Goal: Task Accomplishment & Management: Complete application form

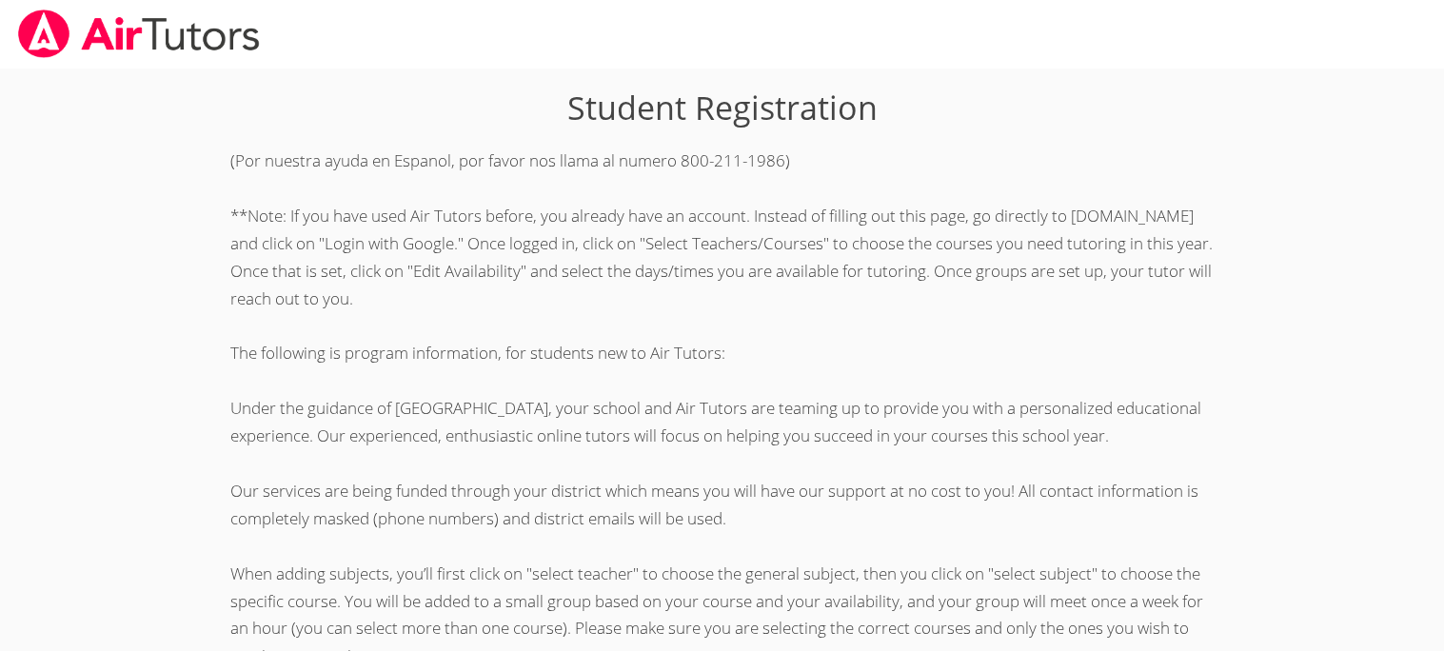
scroll to position [762, 0]
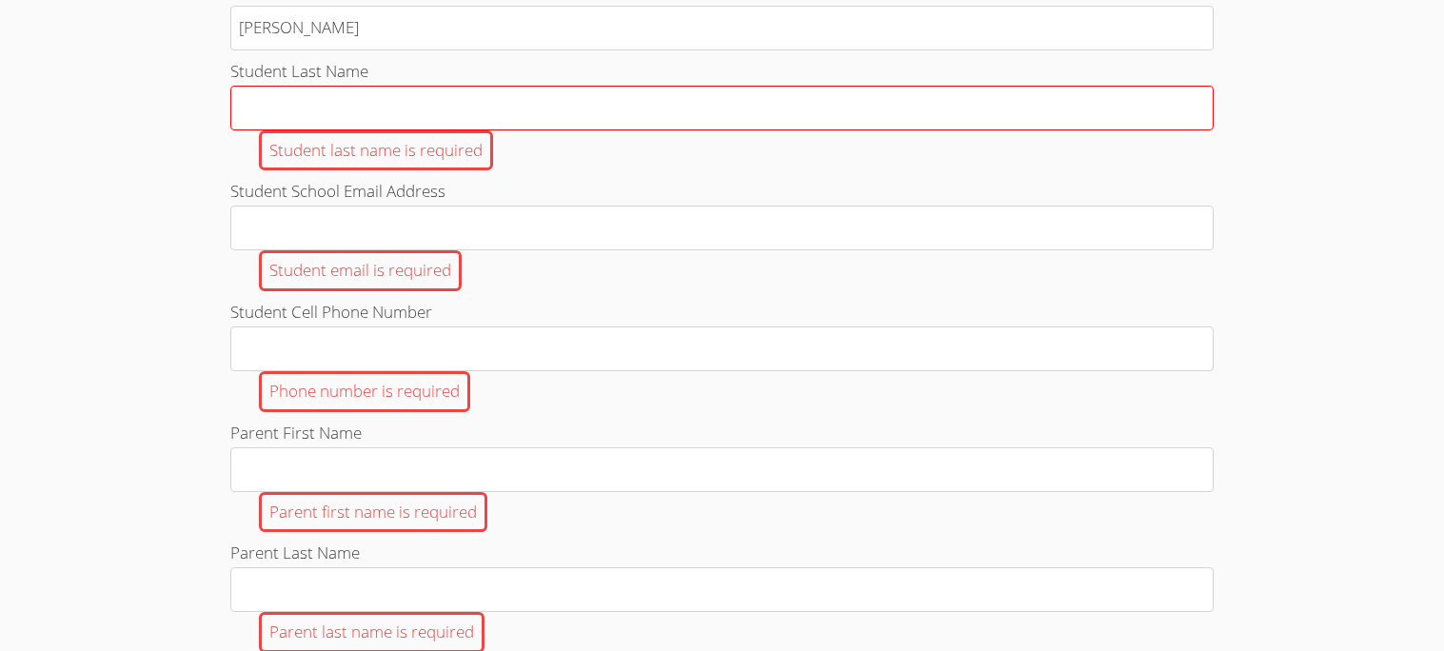
type input "[PERSON_NAME]"
click at [270, 130] on input "Student Last Name Student last name is required" at bounding box center [721, 108] width 982 height 45
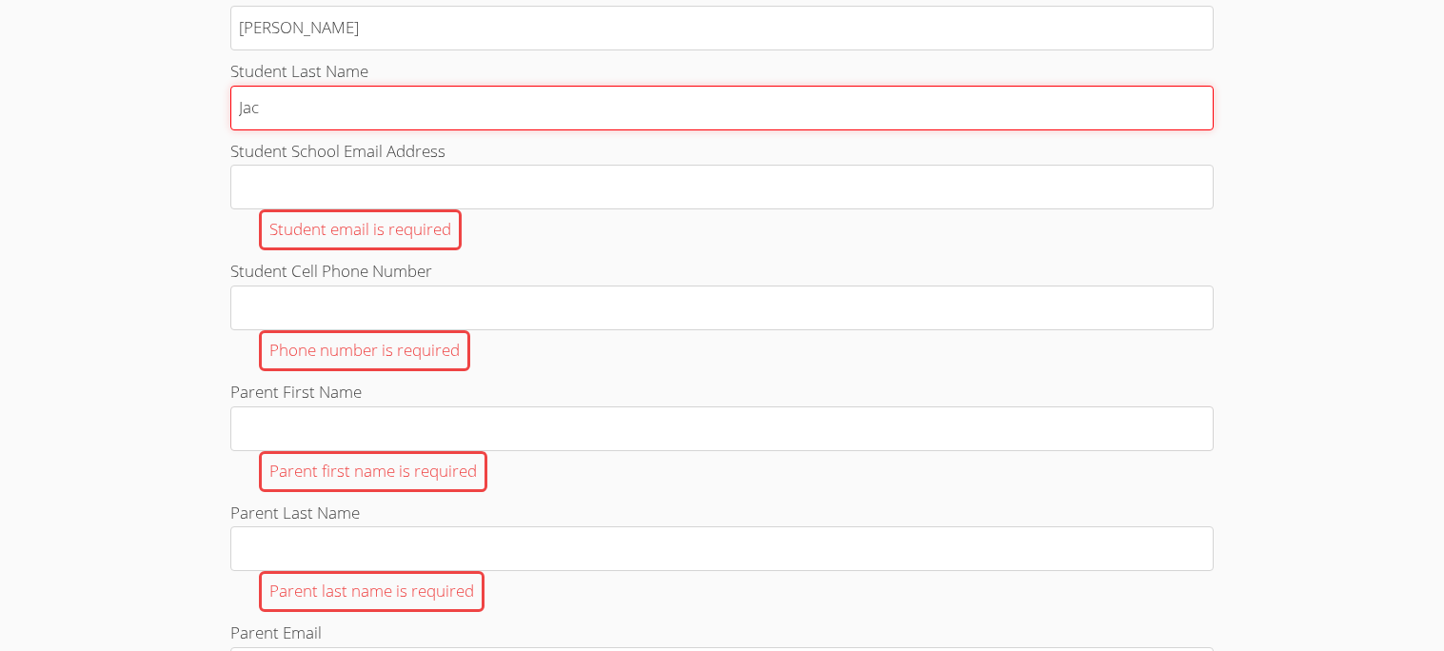
type input "Jaco"
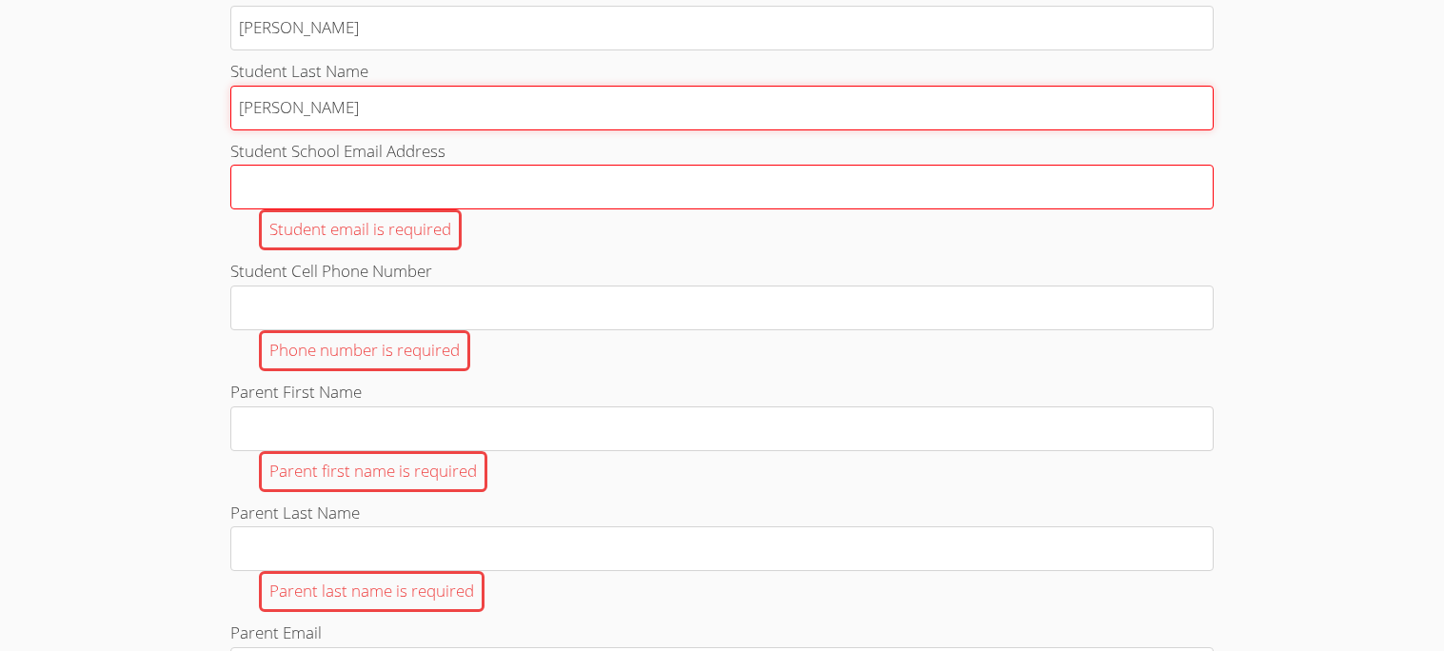
type input "[PERSON_NAME]"
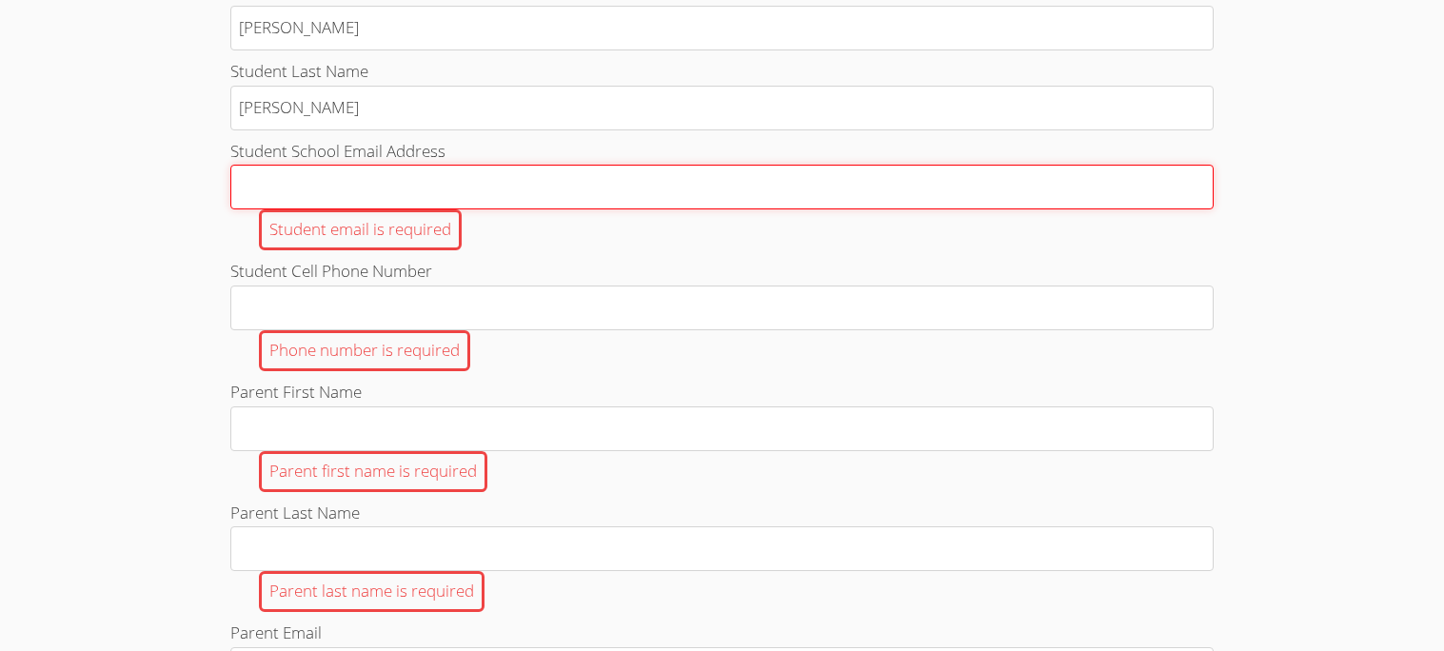
click at [310, 209] on input "Student School Email Address Student email is required" at bounding box center [721, 187] width 982 height 45
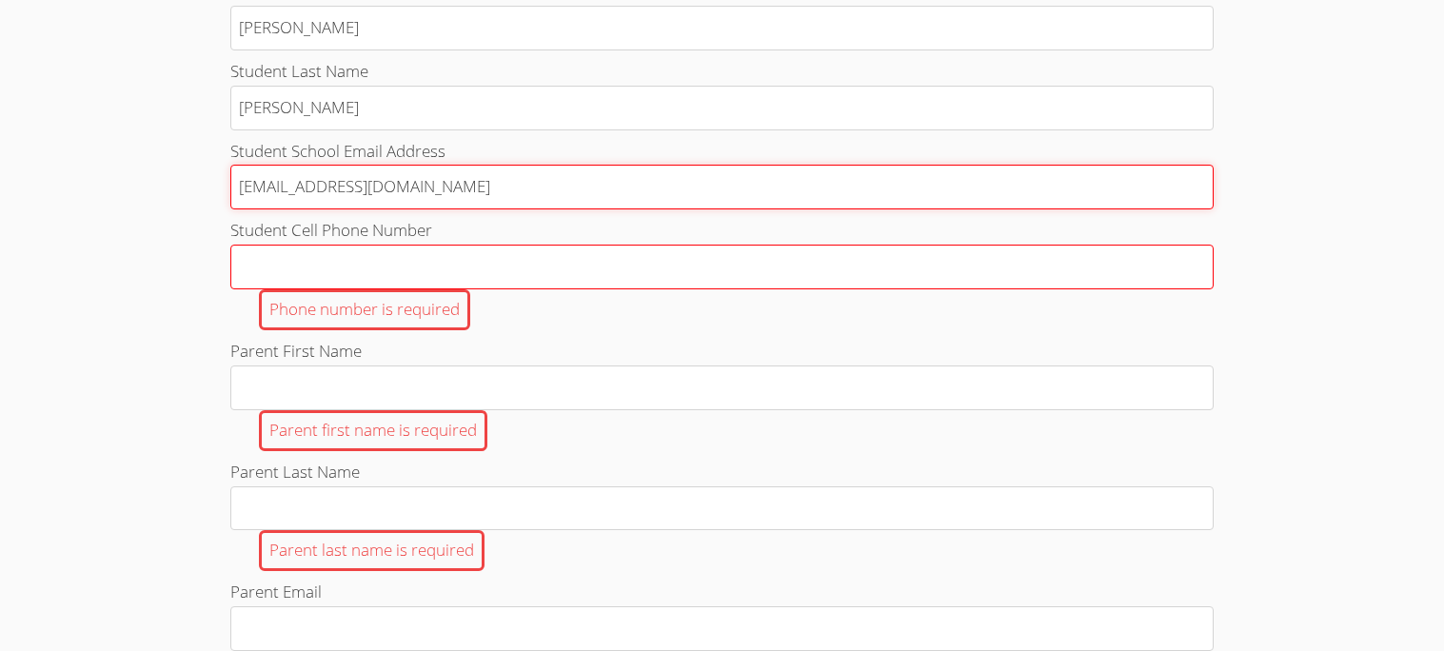
type input "[EMAIL_ADDRESS][DOMAIN_NAME]"
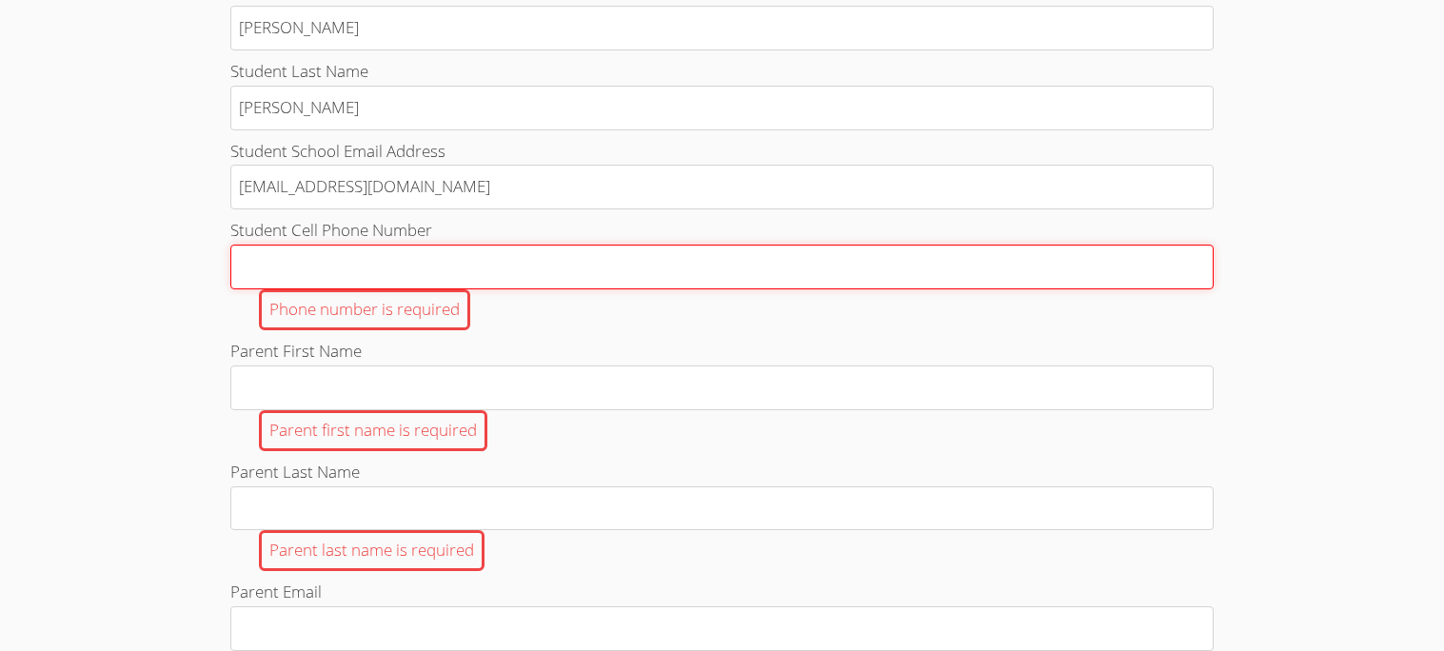
click at [381, 289] on input "Student Cell Phone Number Phone number is required" at bounding box center [721, 267] width 982 height 45
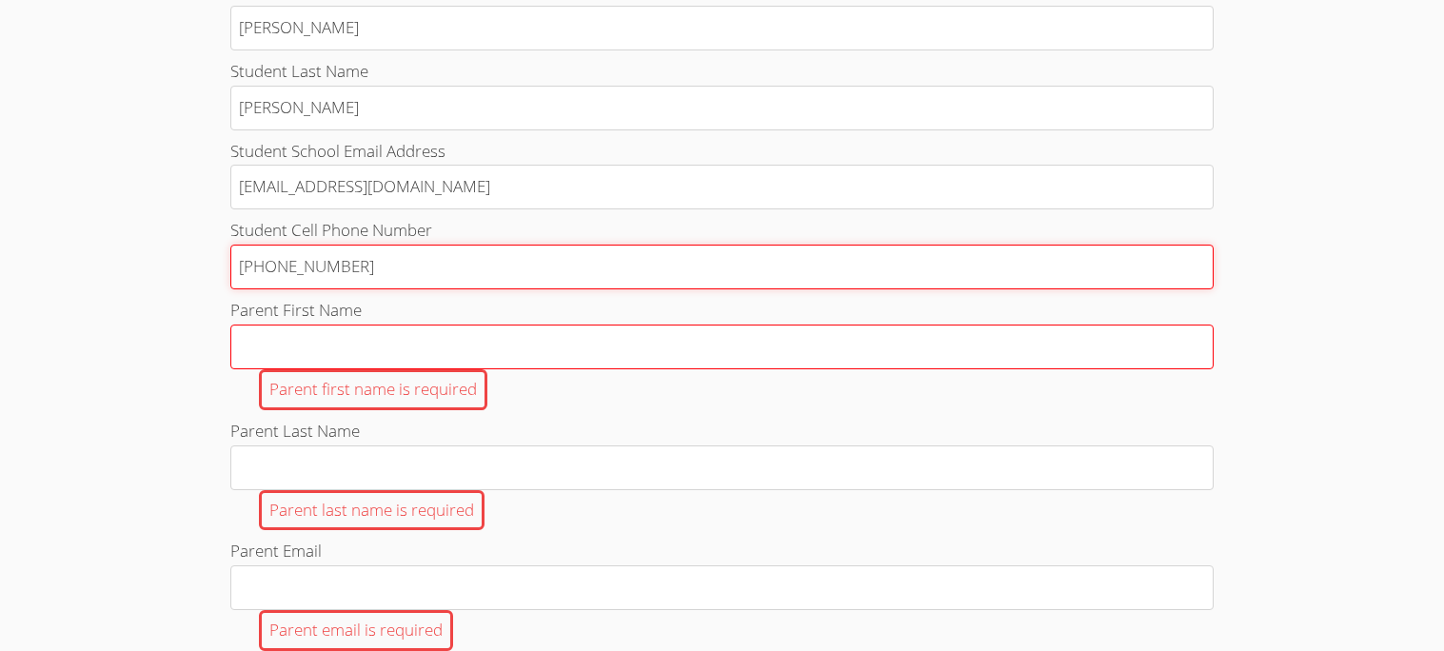
type input "[PHONE_NUMBER]"
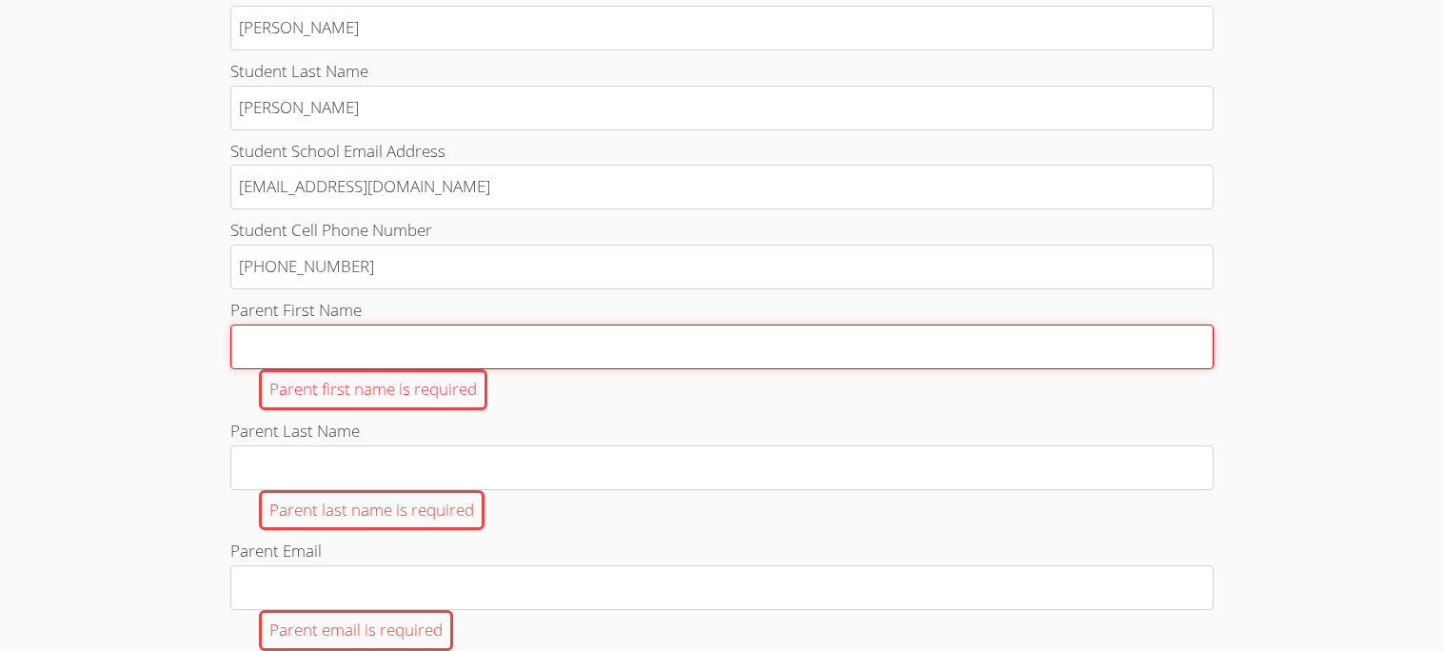
click at [403, 351] on input "Parent First Name Parent first name is required" at bounding box center [721, 347] width 982 height 45
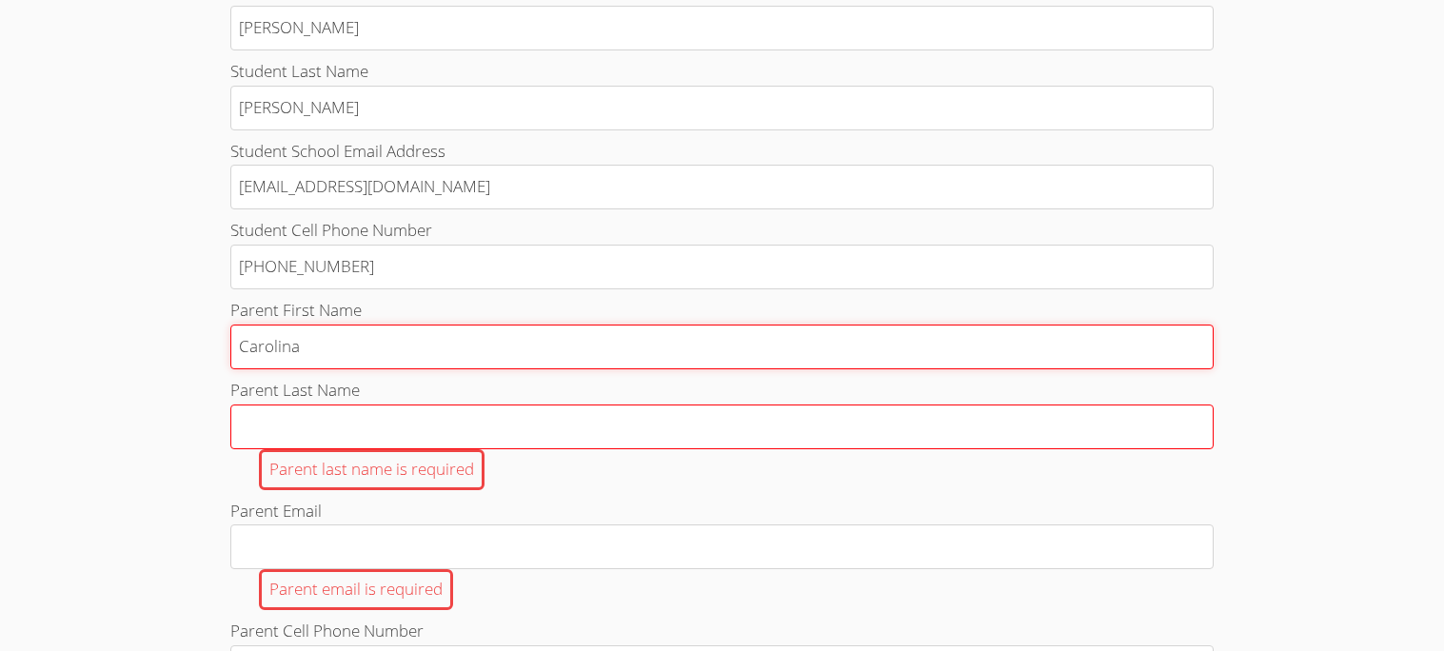
type input "Carolina"
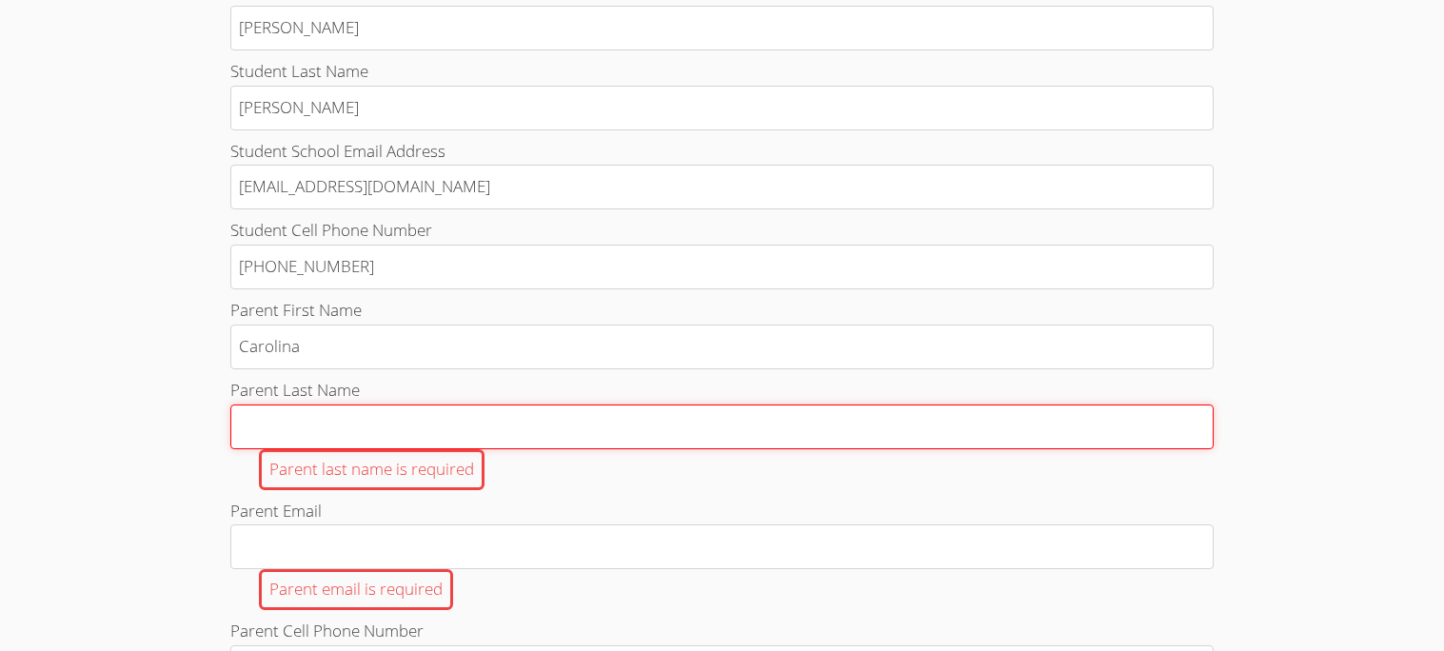
click at [381, 449] on input "Parent Last Name Parent last name is required" at bounding box center [721, 426] width 982 height 45
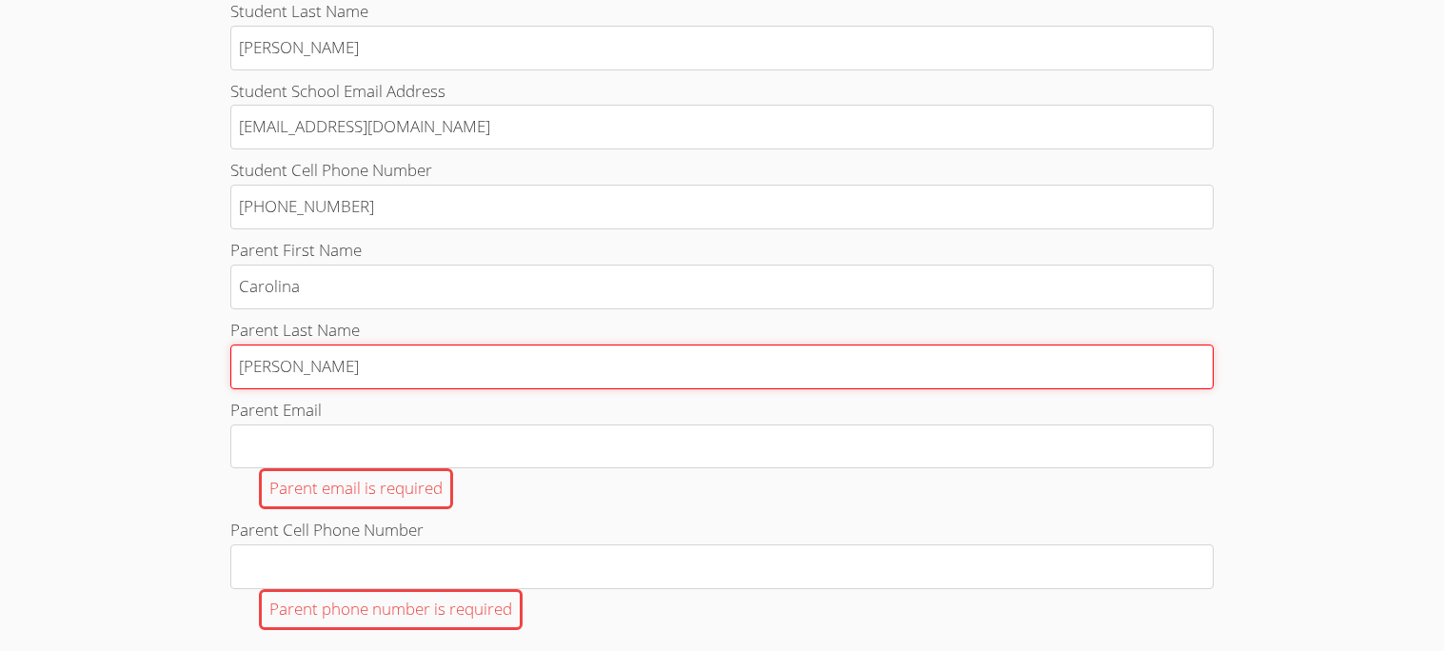
scroll to position [826, 0]
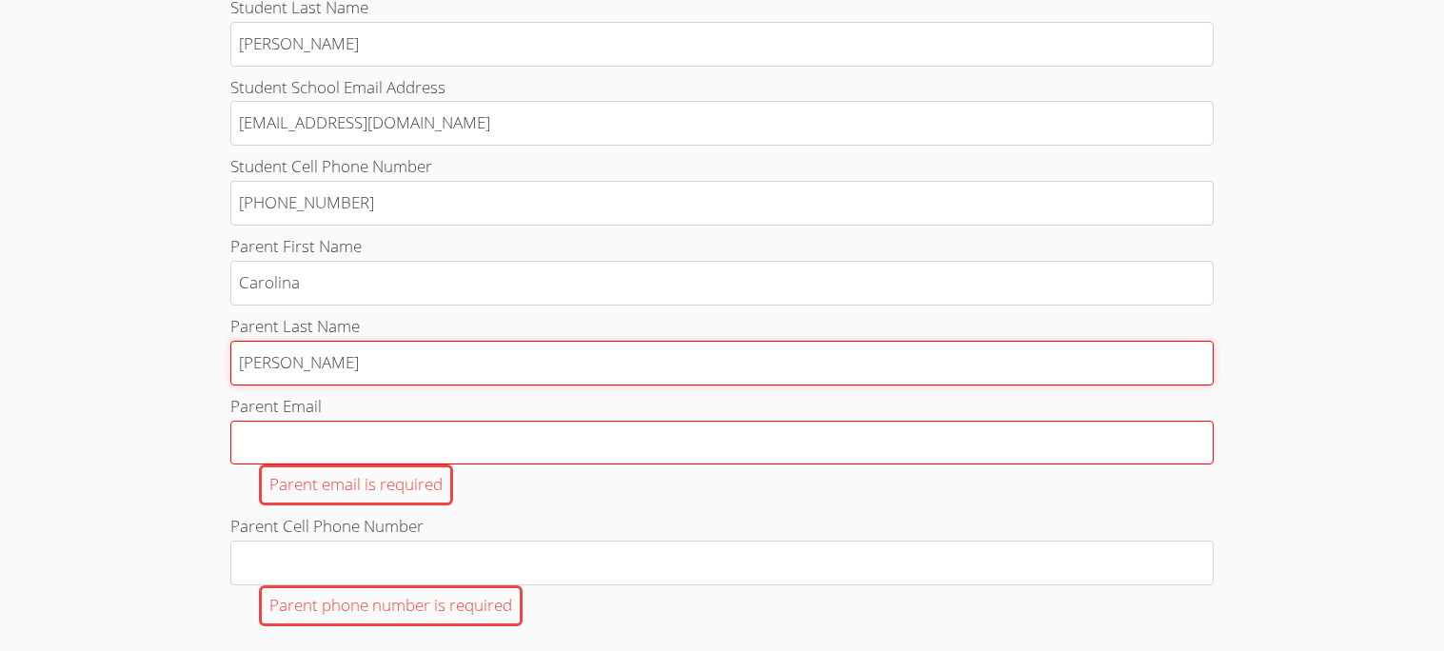
type input "[PERSON_NAME]"
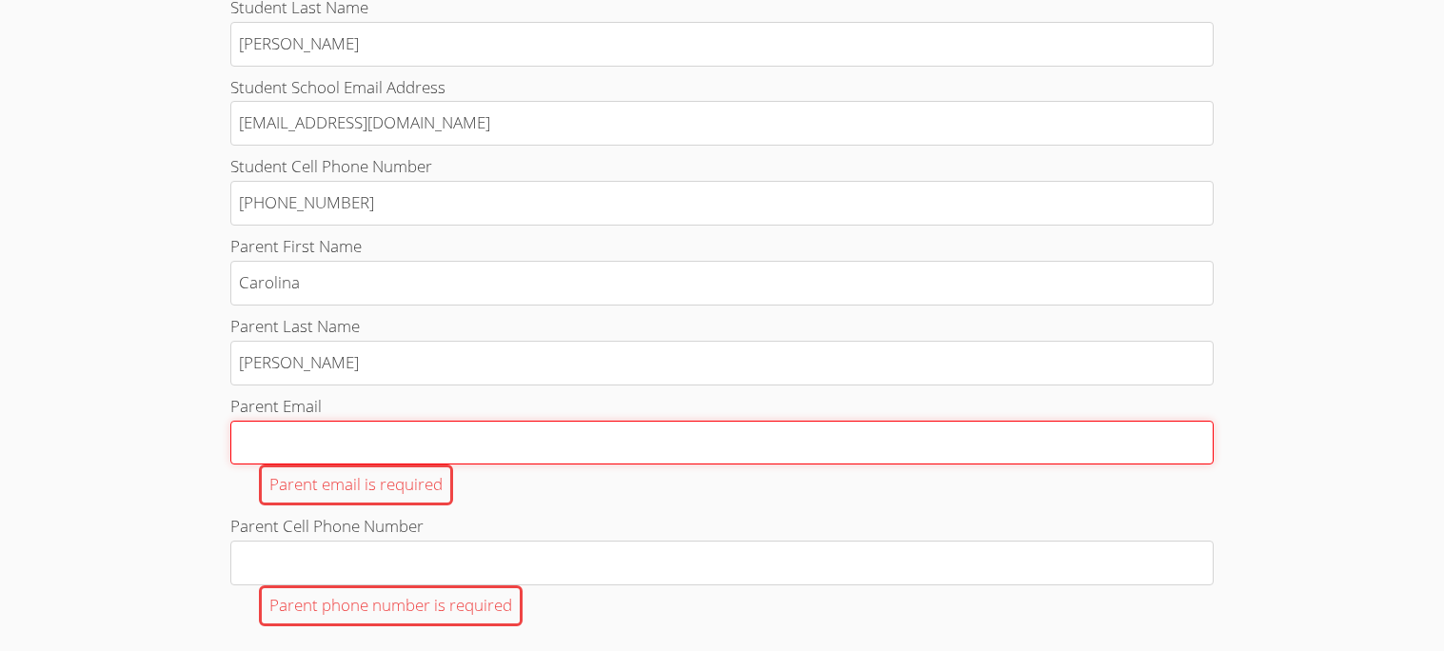
click at [501, 465] on input "Parent Email Parent email is required" at bounding box center [721, 443] width 982 height 45
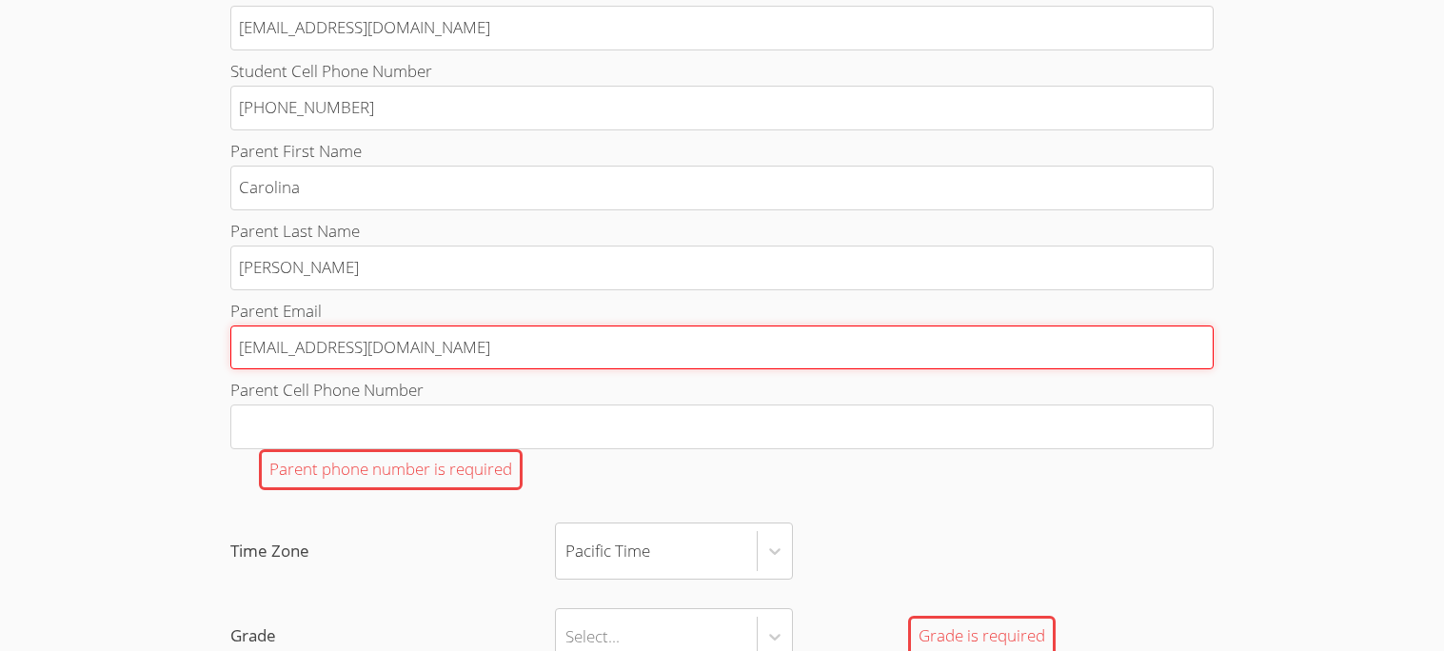
scroll to position [957, 0]
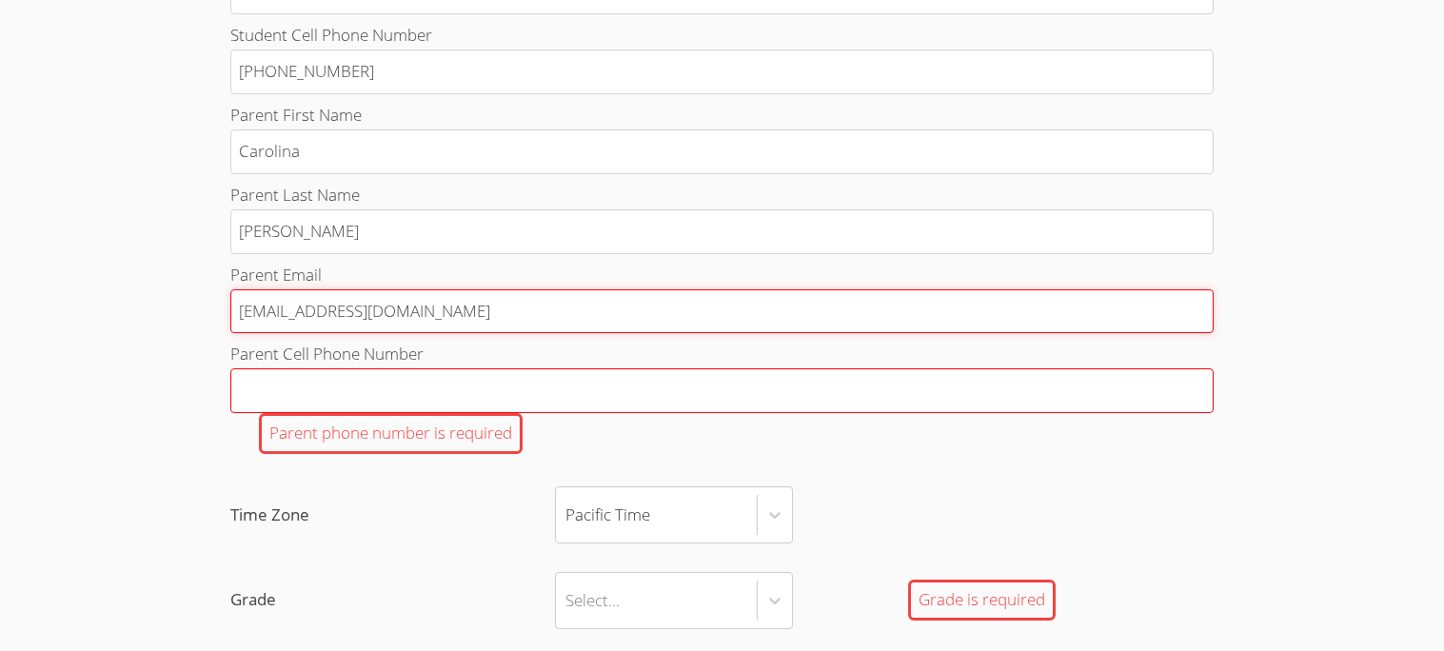
type input "[EMAIL_ADDRESS][DOMAIN_NAME]"
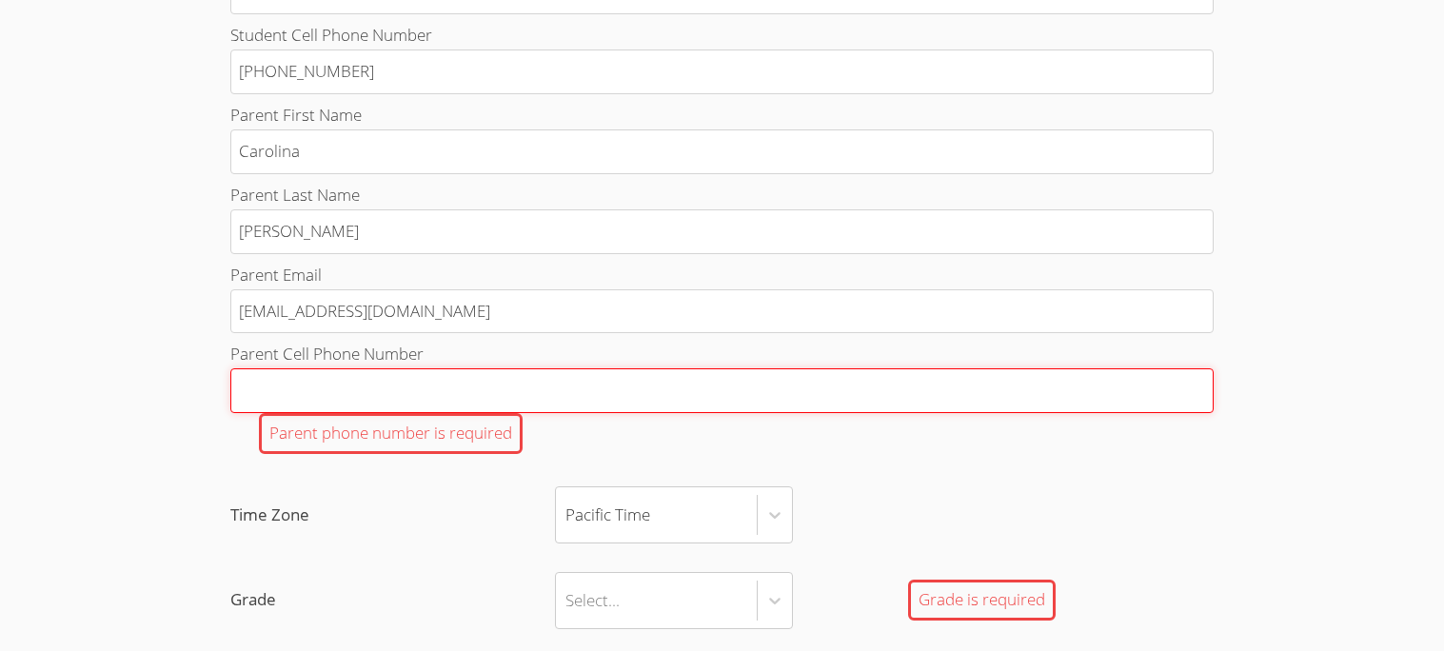
click at [586, 413] on input "Parent Cell Phone Number Parent phone number is required" at bounding box center [721, 390] width 982 height 45
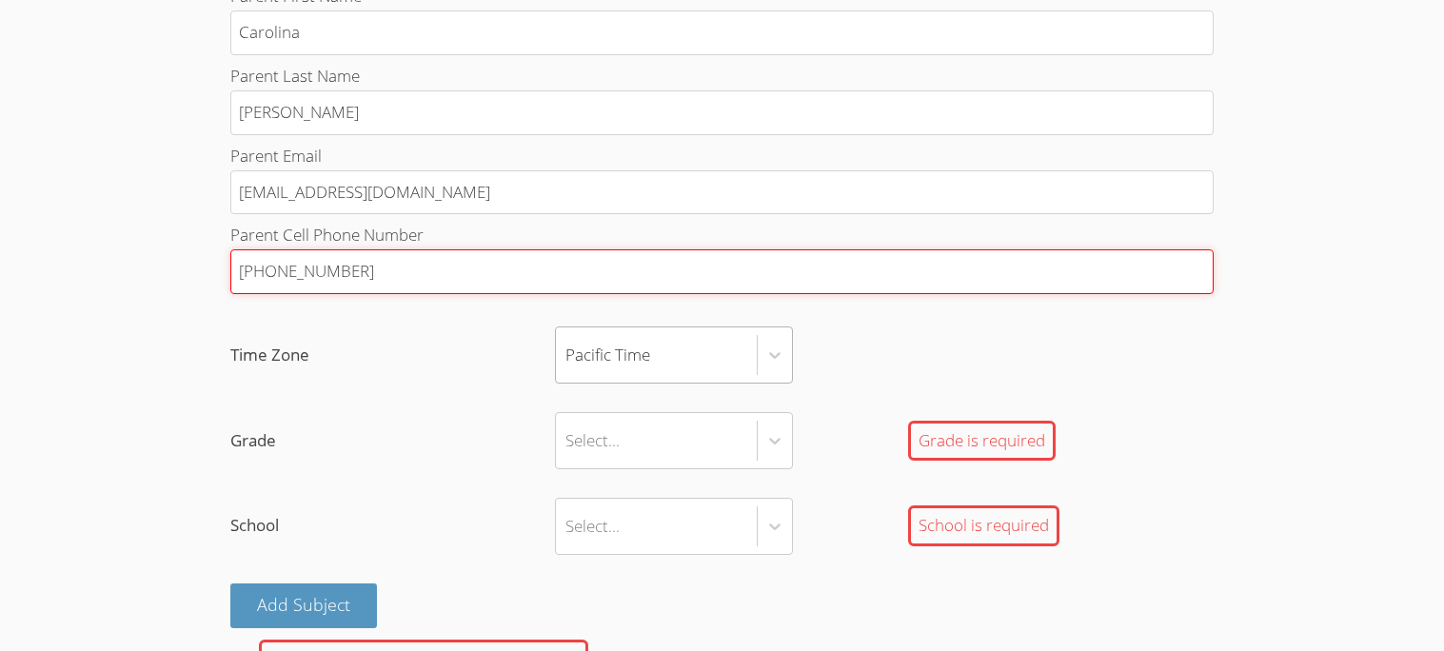
type input "[PHONE_NUMBER]"
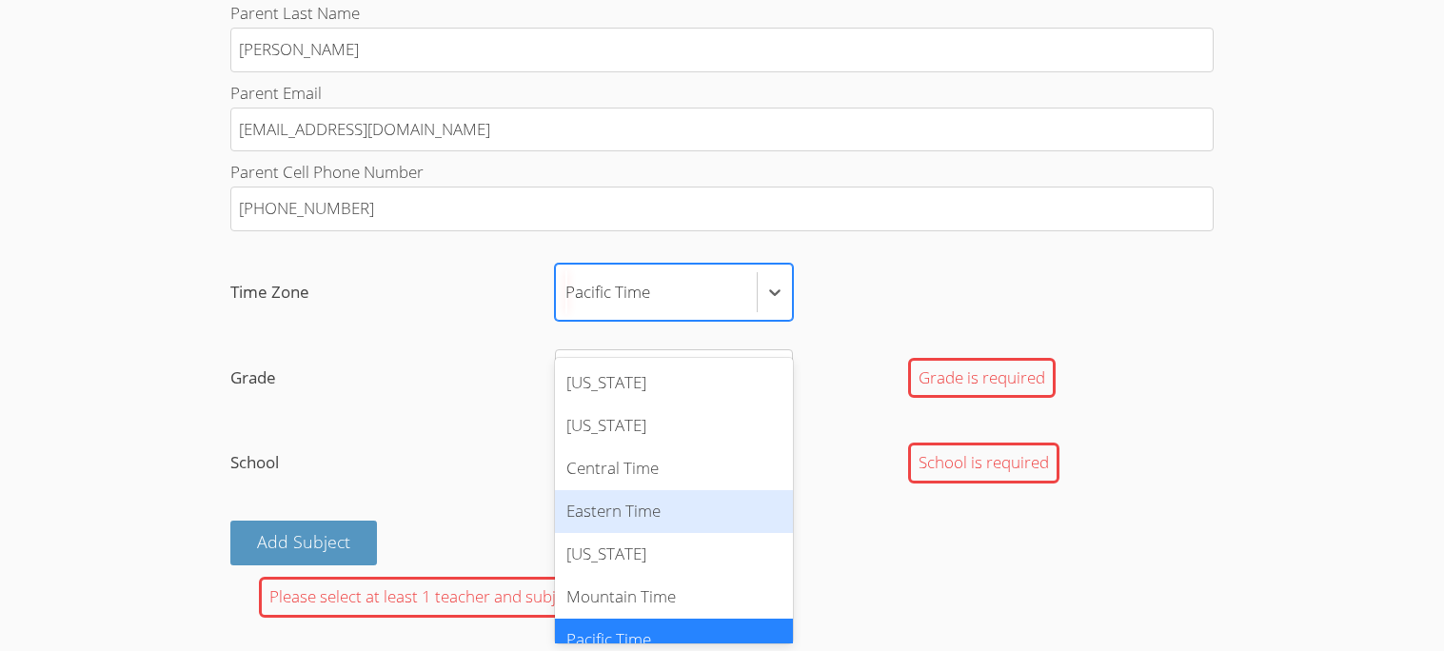
scroll to position [21, 0]
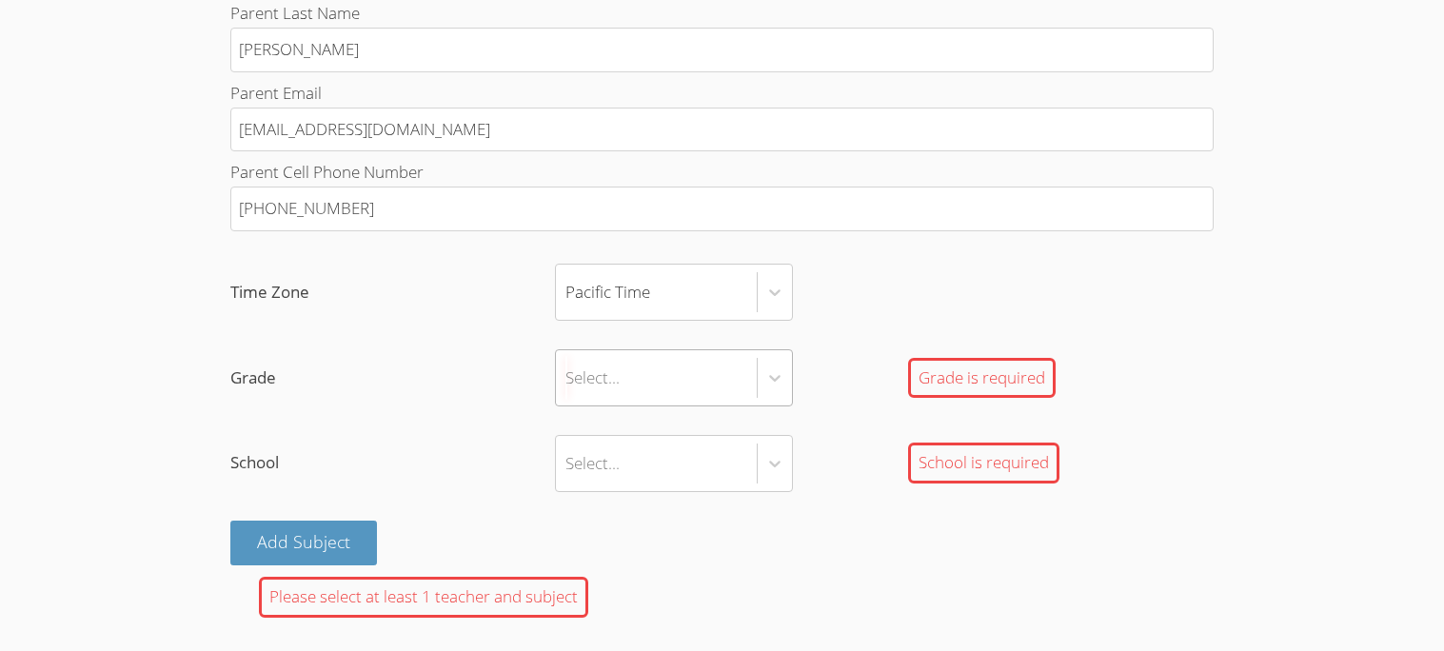
click at [728, 391] on div "Select..." at bounding box center [656, 377] width 201 height 55
click at [567, 391] on input "Grade Select... Grade is required" at bounding box center [566, 378] width 2 height 44
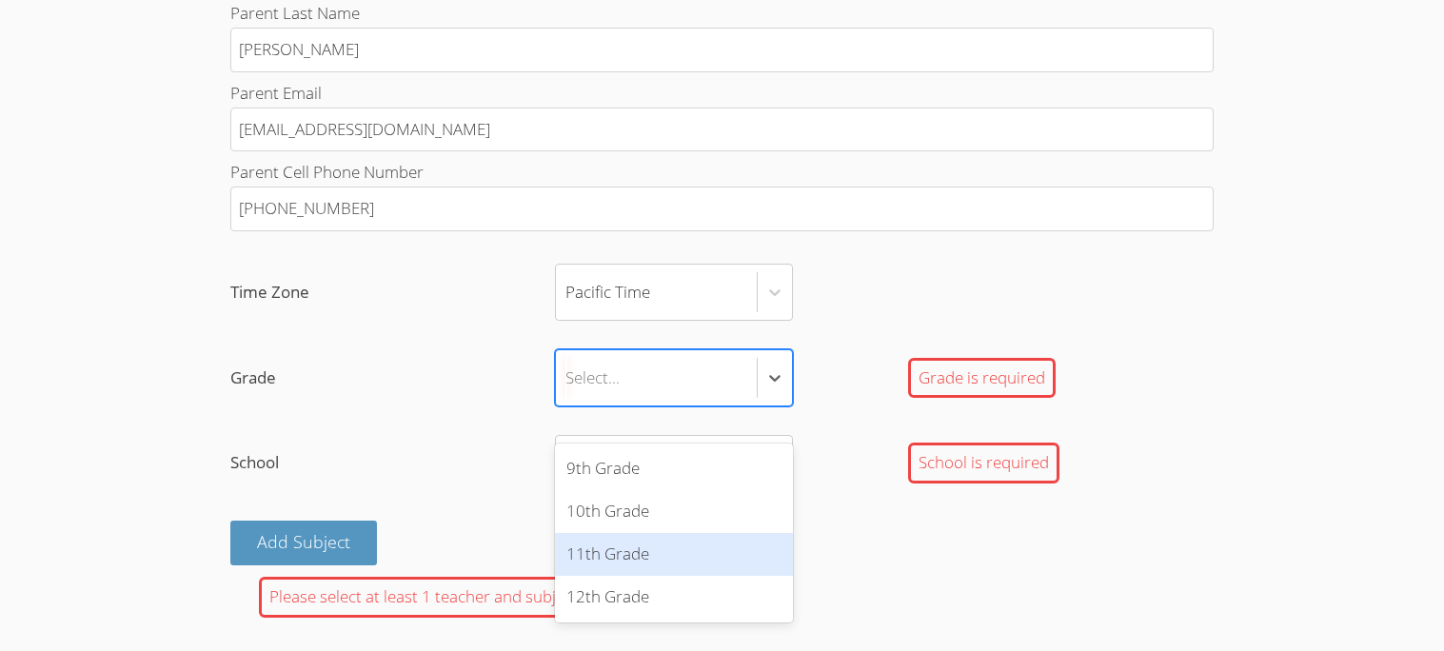
click at [679, 542] on div "11th Grade" at bounding box center [674, 554] width 238 height 43
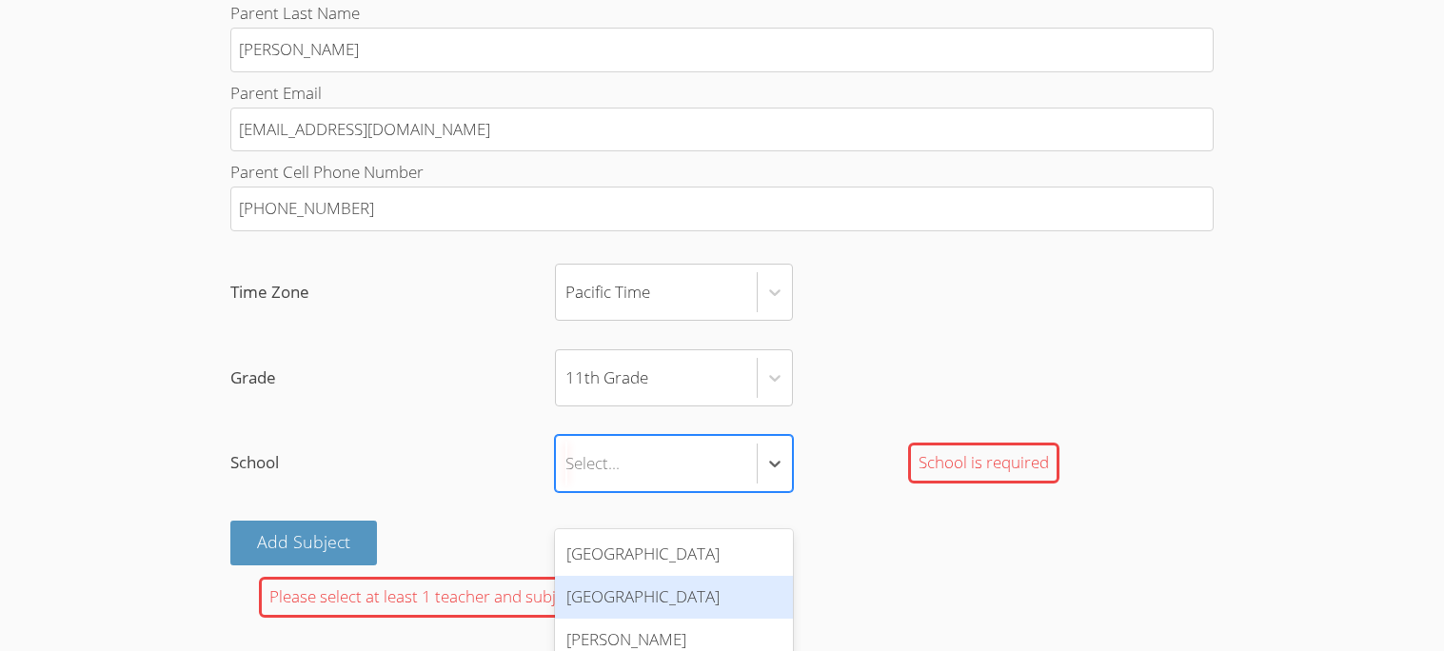
scroll to position [1203, 0]
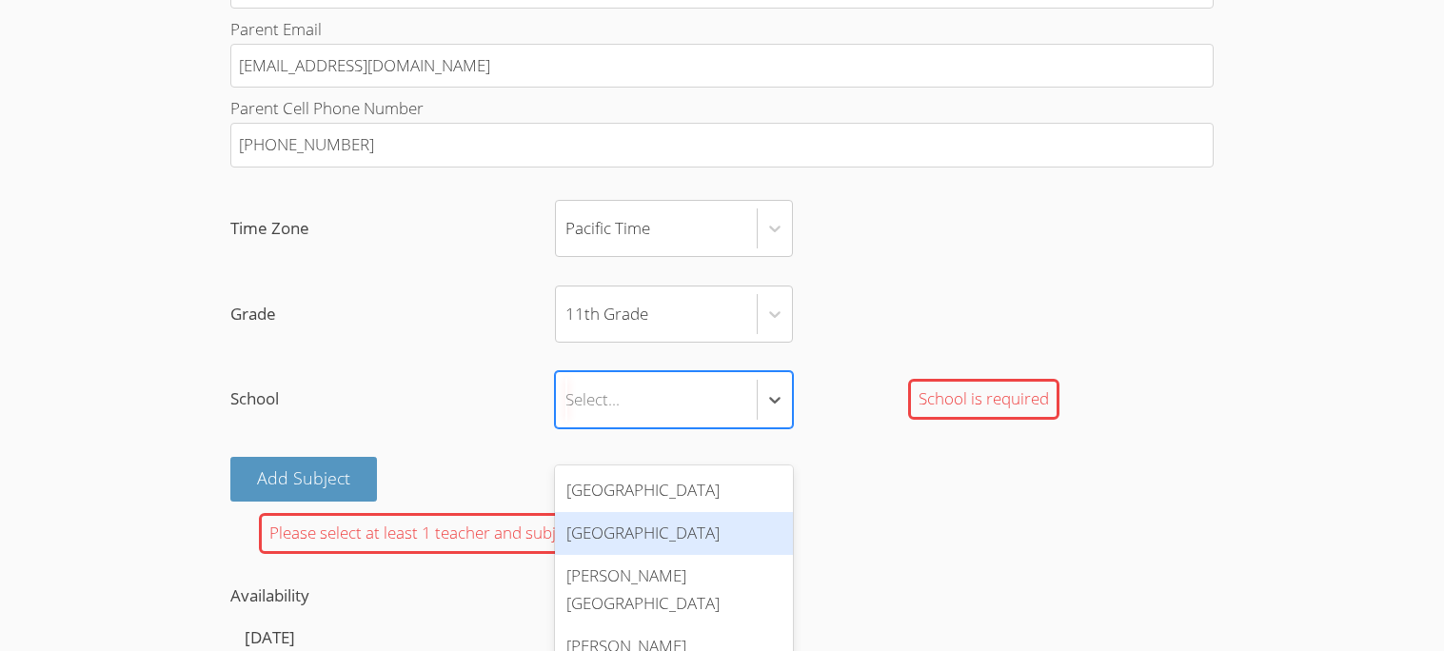
click at [660, 532] on div "[GEOGRAPHIC_DATA]" at bounding box center [674, 533] width 238 height 43
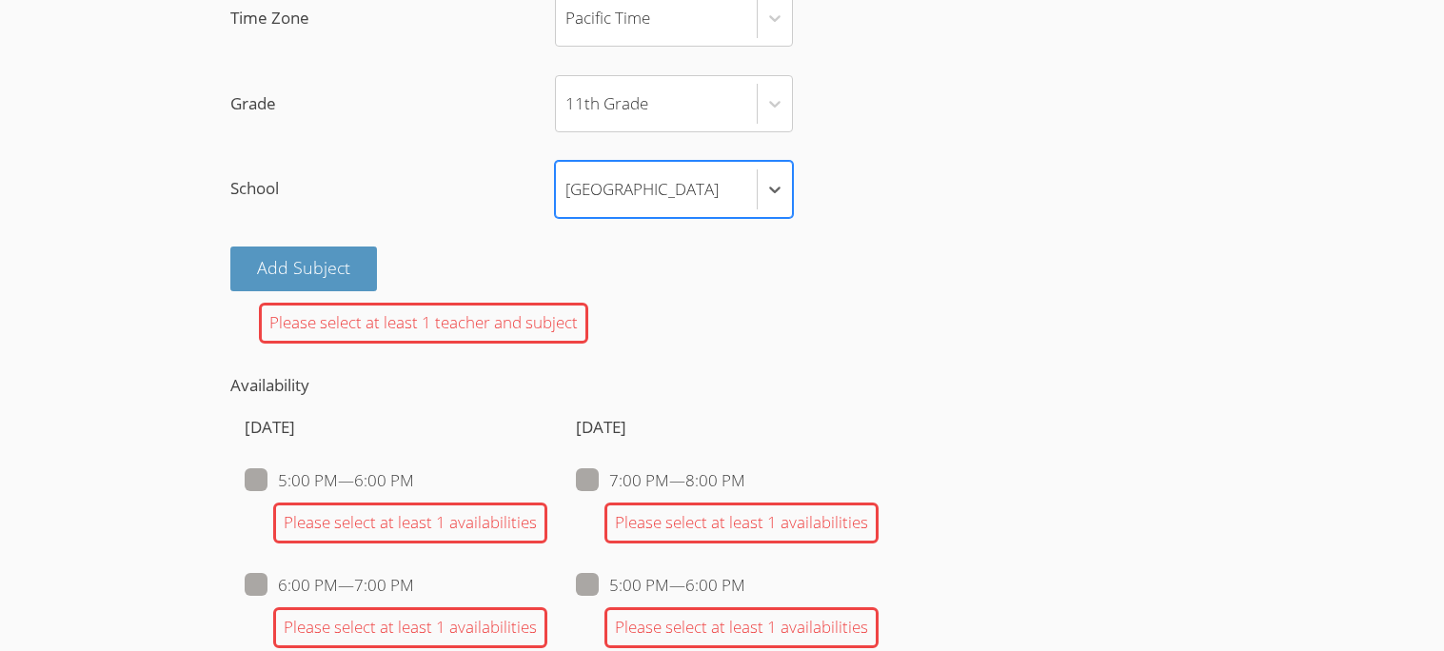
scroll to position [1407, 0]
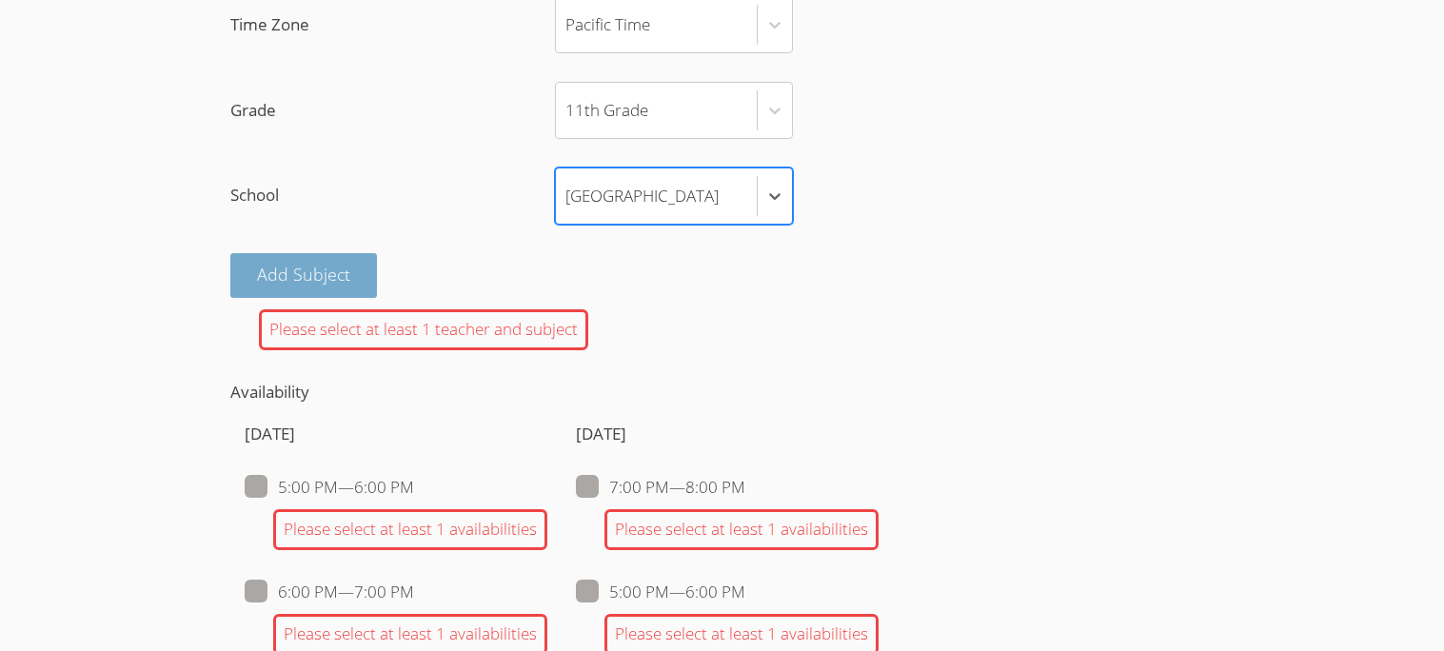
click at [331, 295] on button "Add Subject" at bounding box center [303, 275] width 147 height 45
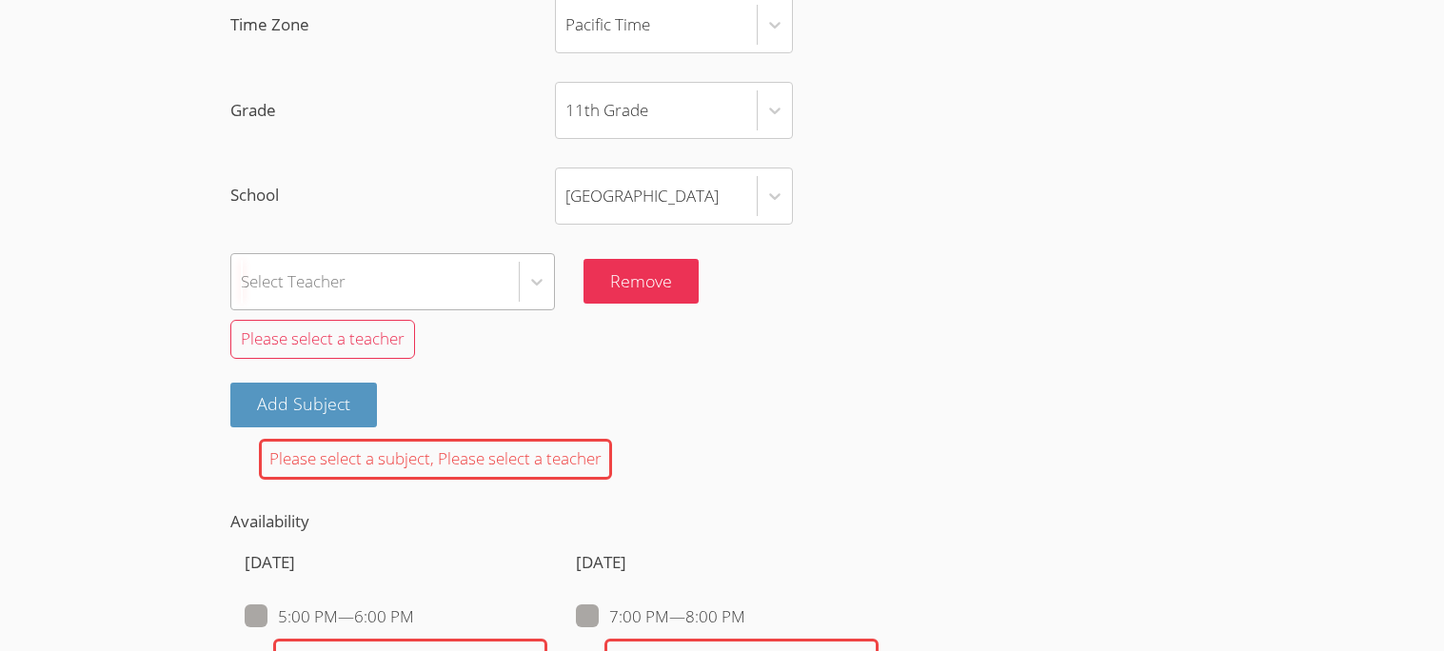
click at [335, 295] on div "Select Teacher" at bounding box center [293, 281] width 105 height 28
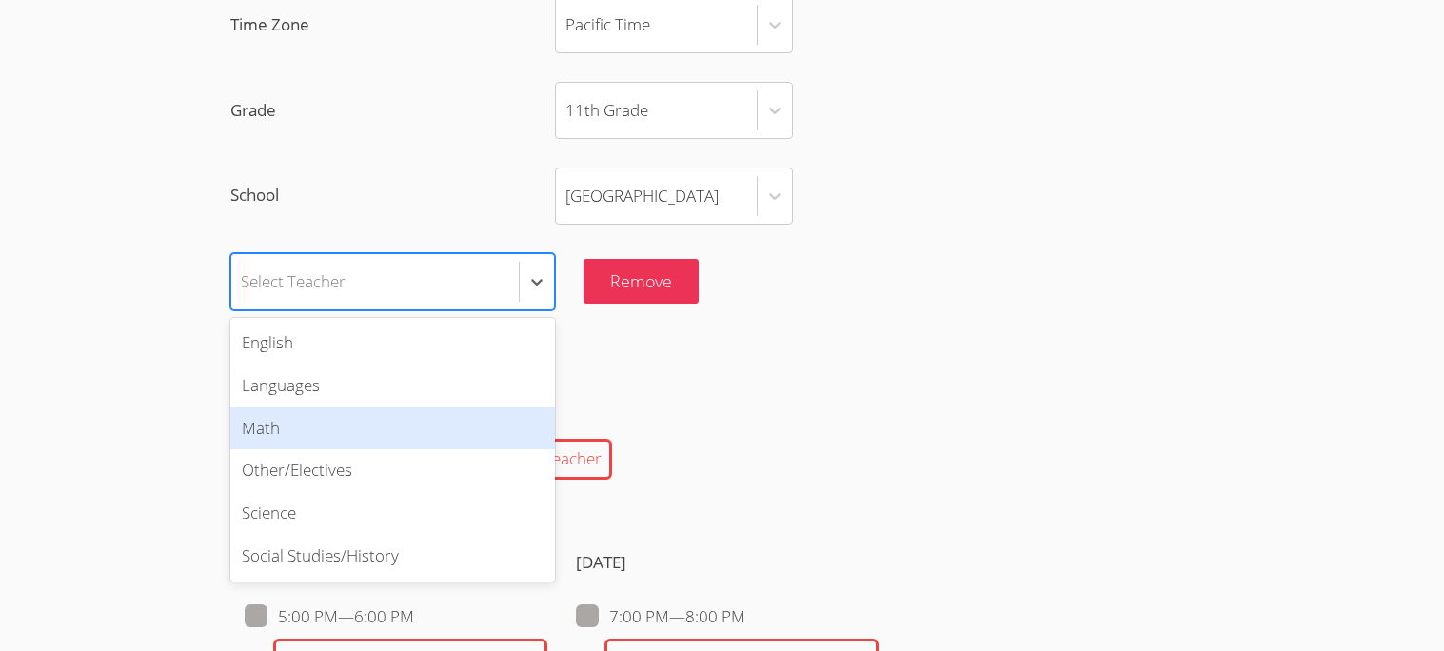
click at [291, 450] on div "Math" at bounding box center [392, 428] width 325 height 43
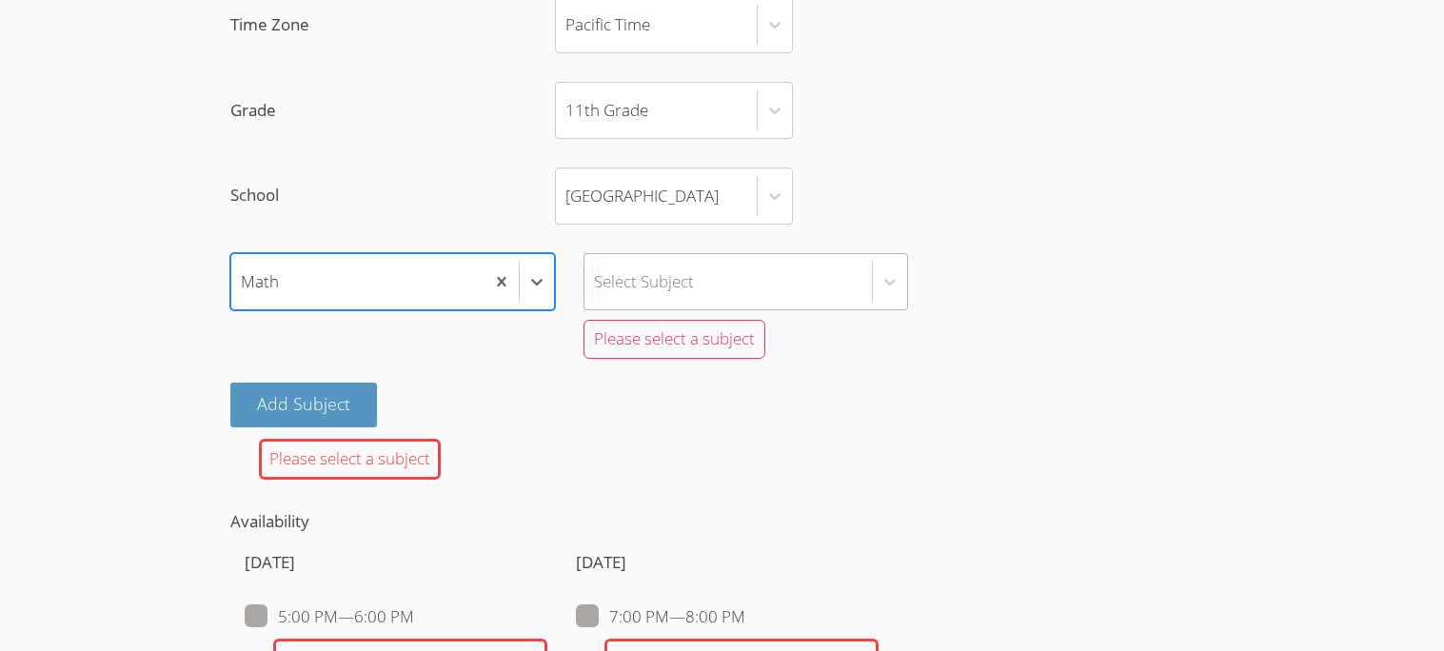
click at [779, 309] on div "Select Subject" at bounding box center [727, 281] width 287 height 55
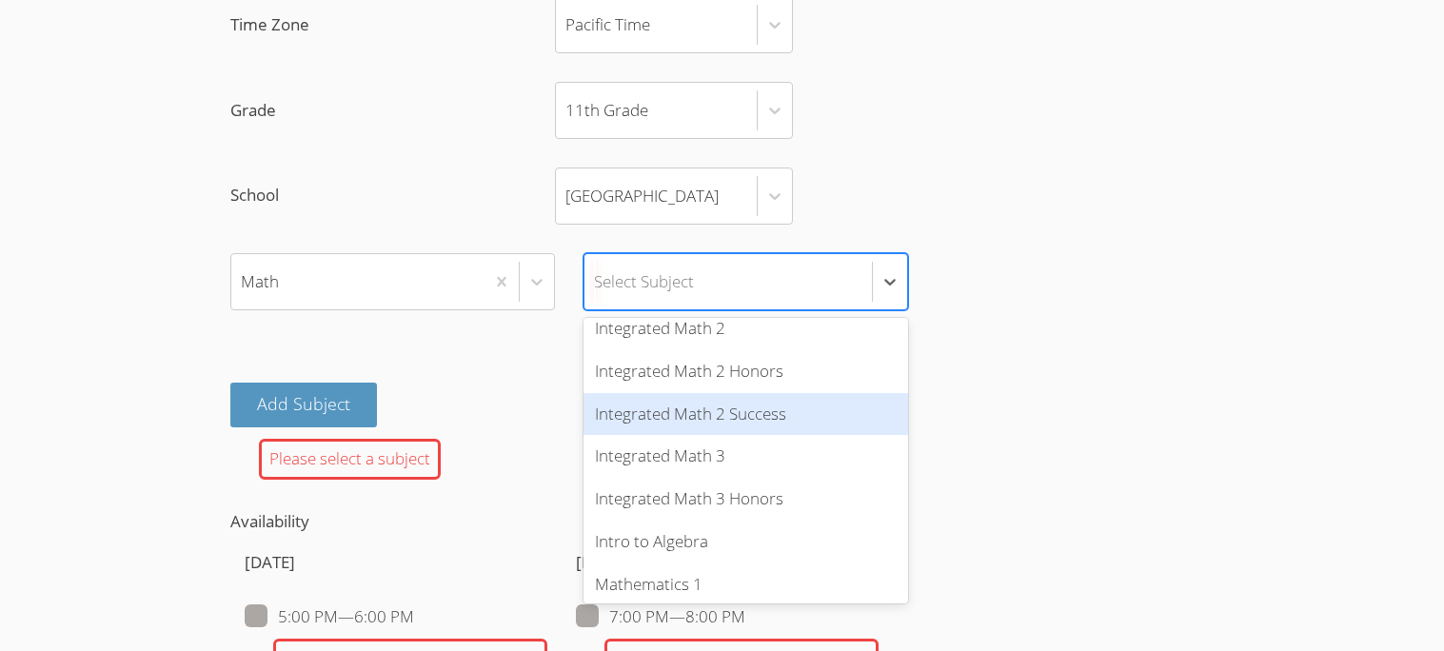
scroll to position [826, 0]
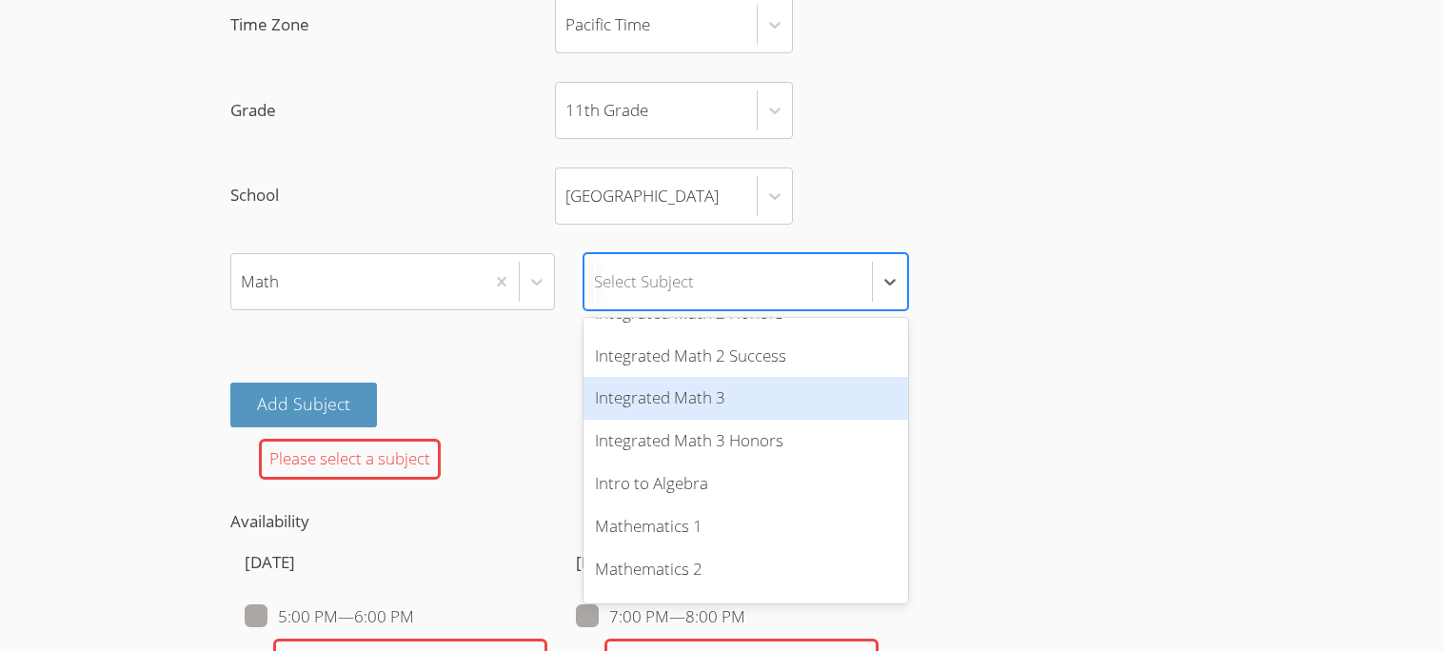
click at [685, 420] on div "Integrated Math 3" at bounding box center [745, 398] width 325 height 43
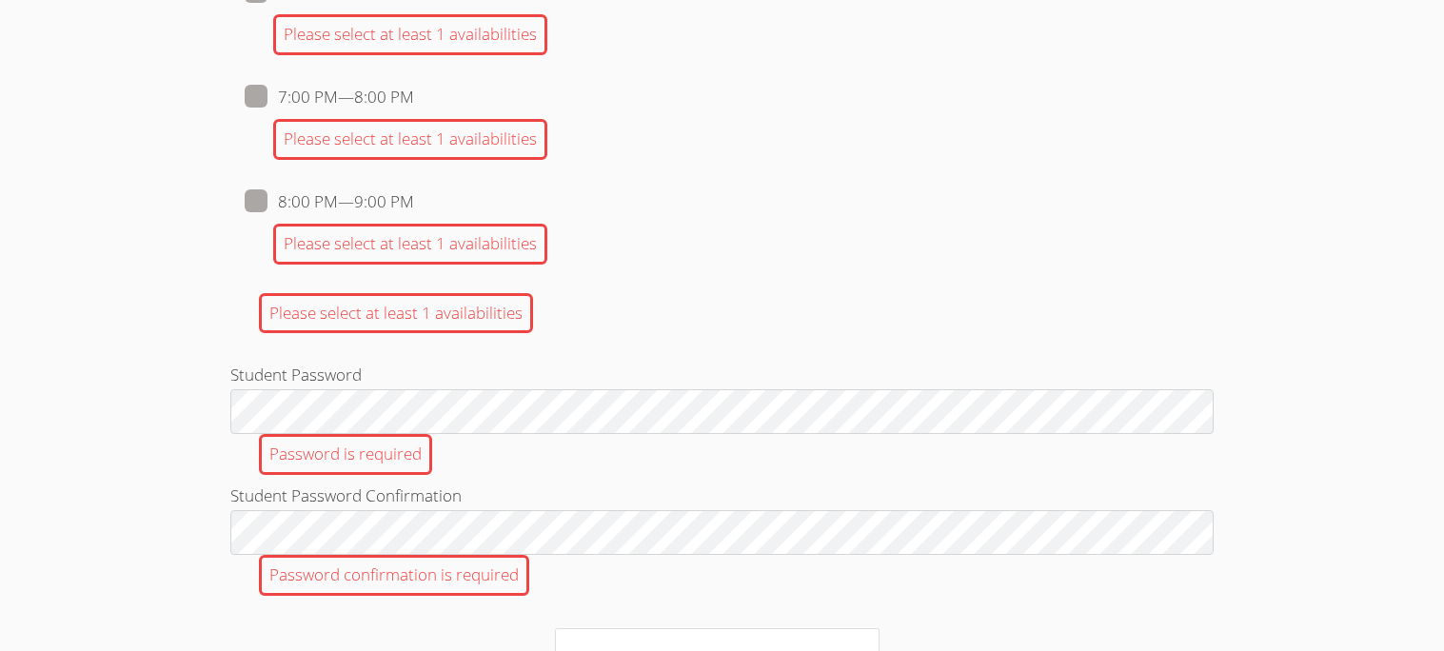
scroll to position [2999, 0]
